Goal: Task Accomplishment & Management: Manage account settings

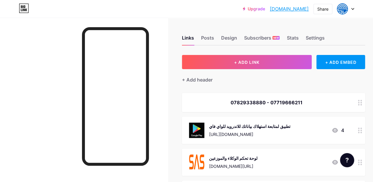
drag, startPoint x: 0, startPoint y: 0, endPoint x: 256, endPoint y: 10, distance: 256.0
click at [256, 10] on link "Upgrade" at bounding box center [254, 8] width 22 height 5
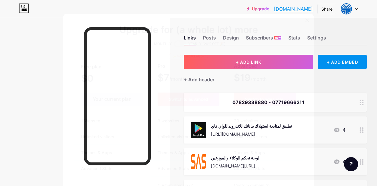
scroll to position [7, 0]
click at [181, 45] on span at bounding box center [180, 44] width 12 height 7
click at [174, 46] on input "checkbox" at bounding box center [174, 46] width 0 height 0
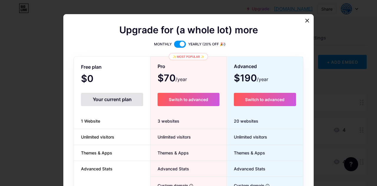
click at [174, 45] on span at bounding box center [180, 44] width 12 height 7
click at [174, 46] on input "checkbox" at bounding box center [174, 46] width 0 height 0
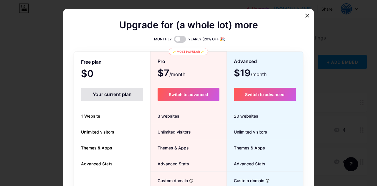
scroll to position [5, 0]
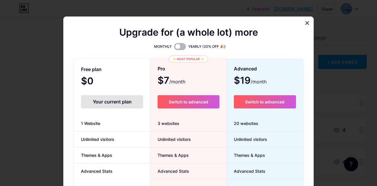
click at [179, 47] on span at bounding box center [180, 46] width 12 height 7
click at [174, 48] on input "checkbox" at bounding box center [174, 48] width 0 height 0
click at [179, 47] on span at bounding box center [180, 46] width 12 height 7
click at [174, 48] on input "checkbox" at bounding box center [174, 48] width 0 height 0
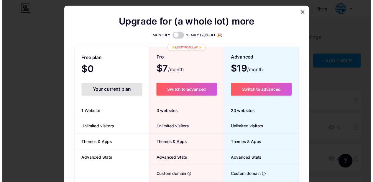
scroll to position [0, 0]
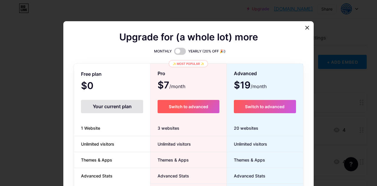
click at [196, 108] on span "Switch to advanced" at bounding box center [188, 106] width 39 height 5
click at [305, 29] on icon at bounding box center [307, 27] width 5 height 5
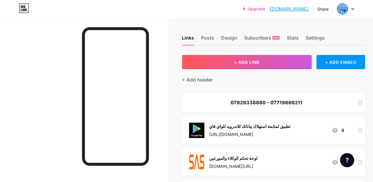
click at [285, 10] on link "[DOMAIN_NAME]" at bounding box center [289, 8] width 39 height 7
